Goal: Navigation & Orientation: Find specific page/section

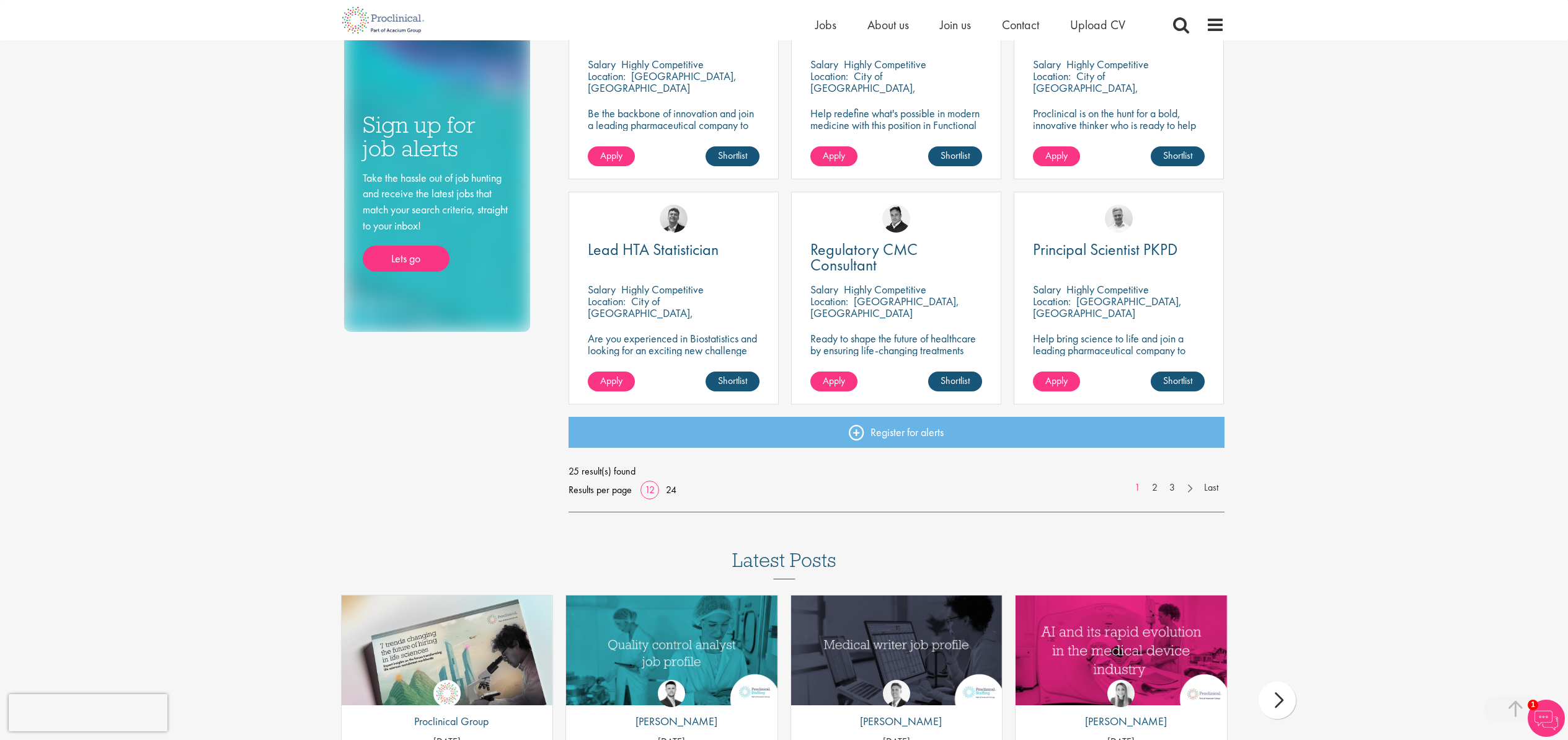
scroll to position [765, 0]
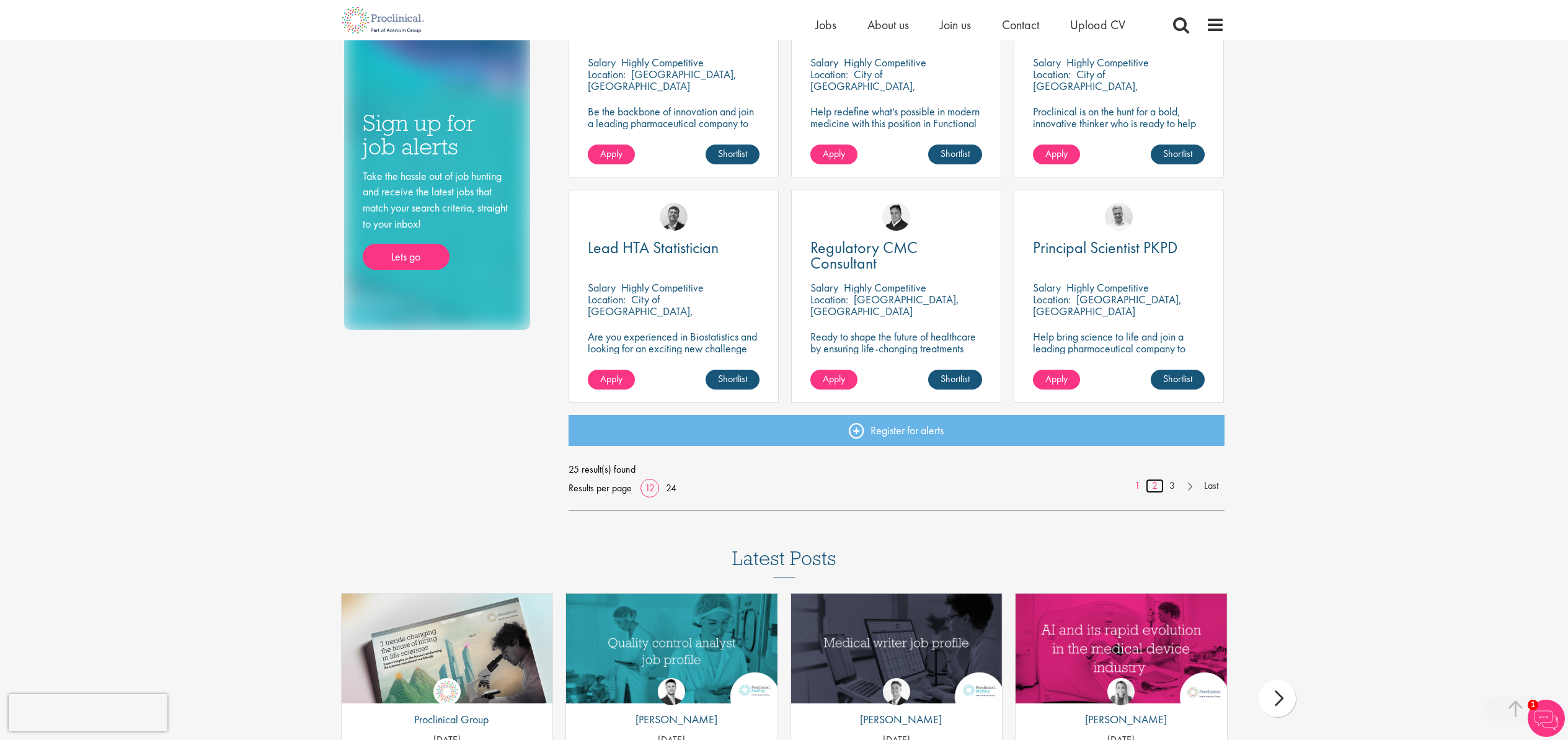
click at [1156, 489] on link "2" at bounding box center [1154, 486] width 18 height 14
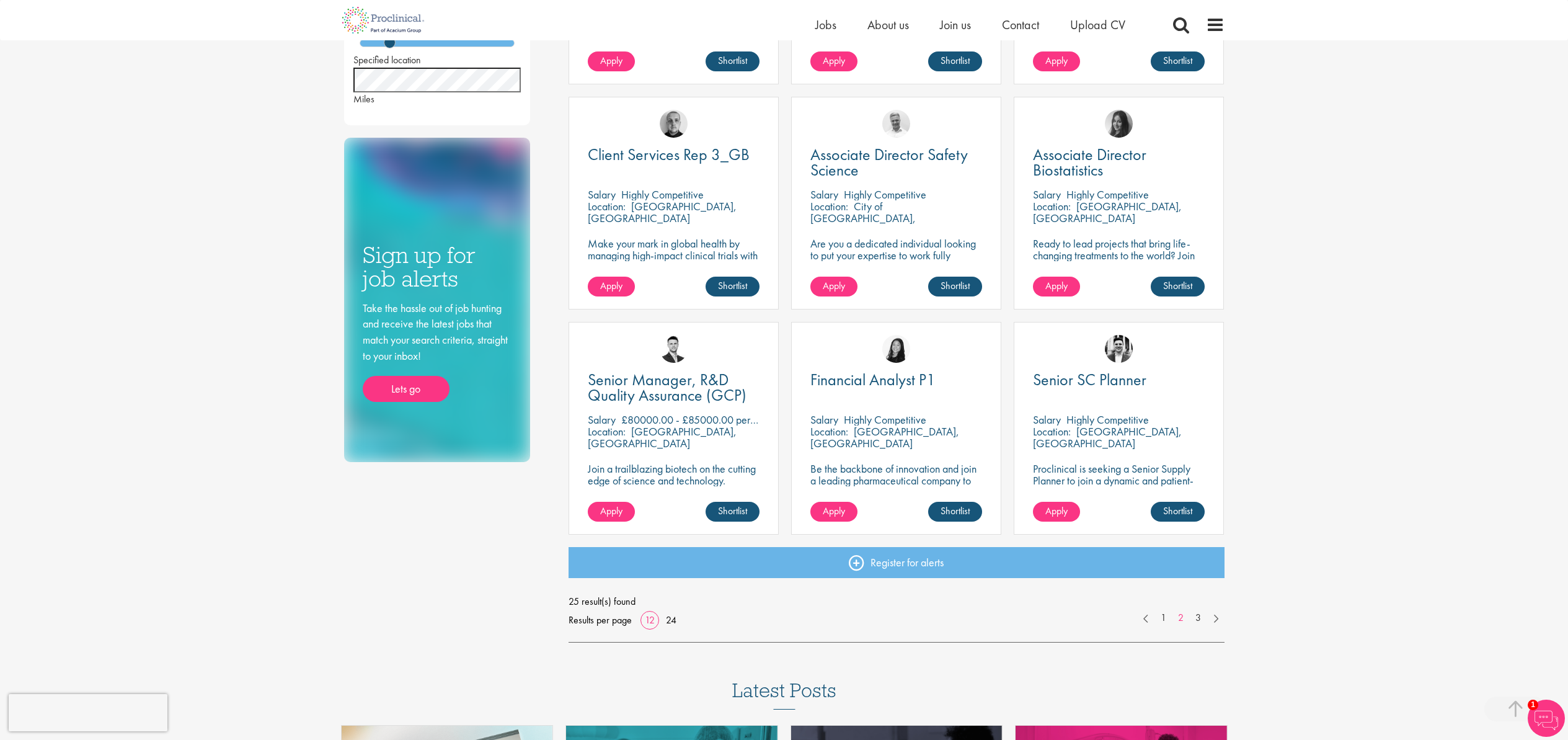
scroll to position [633, 0]
click at [1197, 617] on link "3" at bounding box center [1198, 618] width 18 height 14
